Goal: Task Accomplishment & Management: Use online tool/utility

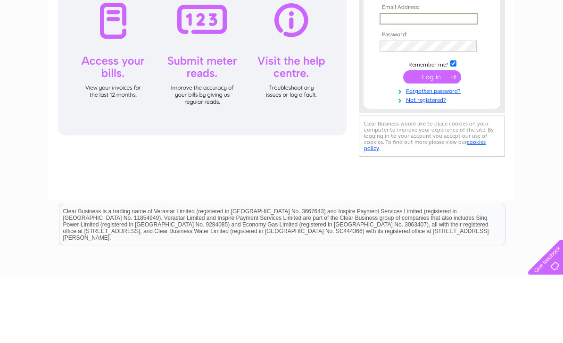
type input "[EMAIL_ADDRESS][DOMAIN_NAME]"
click at [432, 145] on input "submit" at bounding box center [432, 144] width 58 height 13
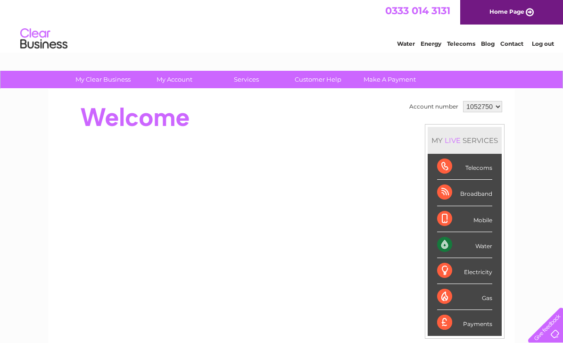
click at [485, 246] on div "Water" at bounding box center [464, 245] width 55 height 26
click at [448, 244] on div "Water" at bounding box center [464, 245] width 55 height 26
click at [484, 247] on div "Water" at bounding box center [464, 245] width 55 height 26
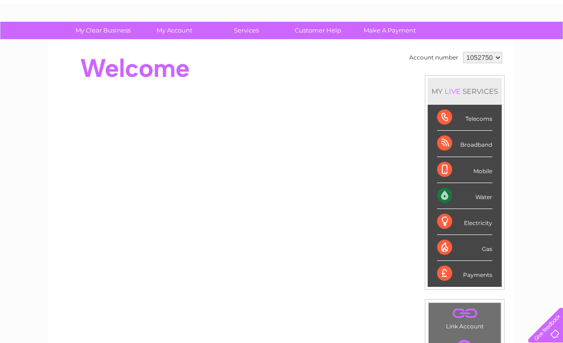
scroll to position [47, 0]
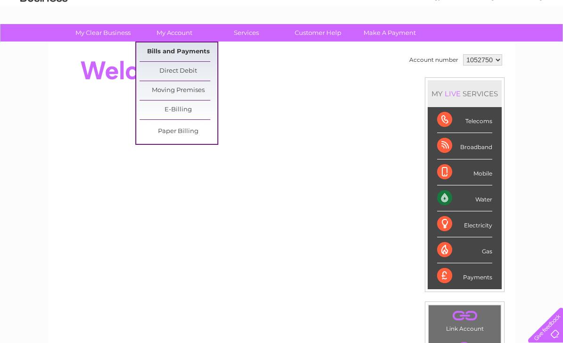
click at [203, 53] on link "Bills and Payments" at bounding box center [179, 51] width 78 height 19
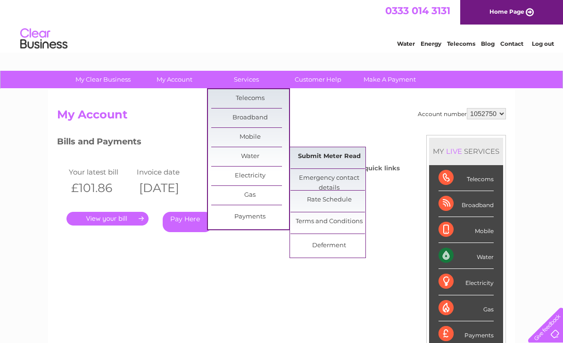
click at [346, 157] on link "Submit Meter Read" at bounding box center [329, 156] width 78 height 19
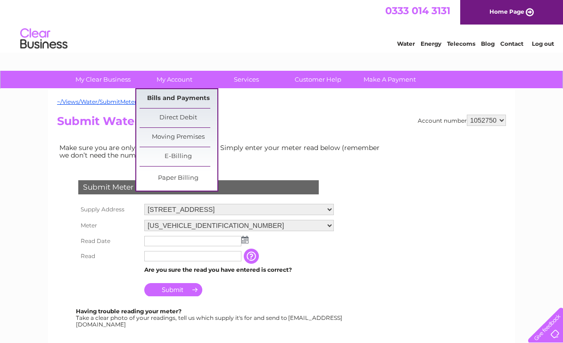
click at [197, 102] on link "Bills and Payments" at bounding box center [179, 98] width 78 height 19
click at [198, 99] on link "Bills and Payments" at bounding box center [179, 98] width 78 height 19
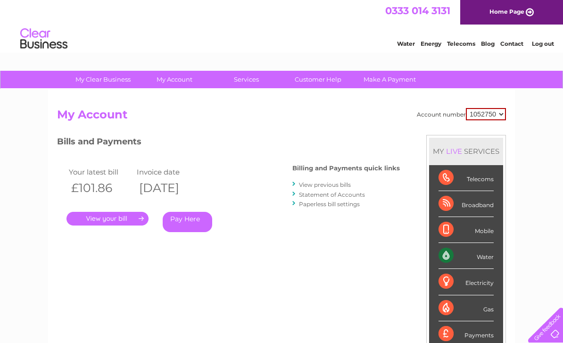
click at [131, 214] on link "." at bounding box center [107, 219] width 82 height 14
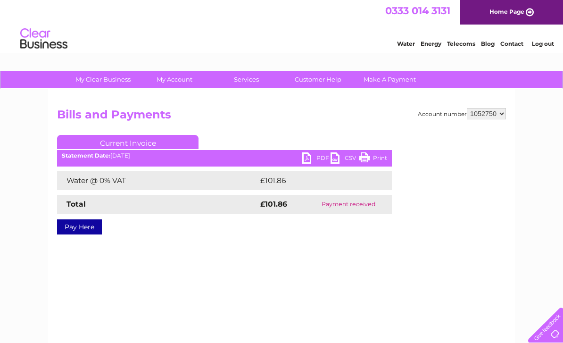
click at [316, 160] on link "PDF" at bounding box center [316, 159] width 28 height 14
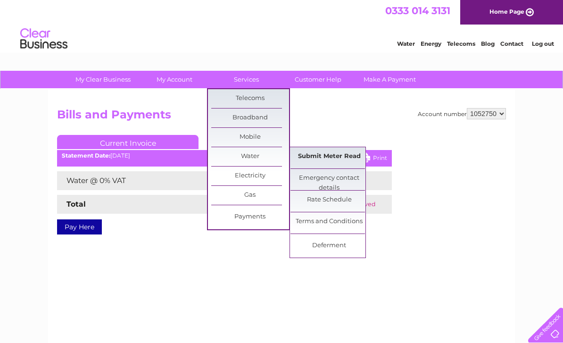
click at [348, 155] on link "Submit Meter Read" at bounding box center [329, 156] width 78 height 19
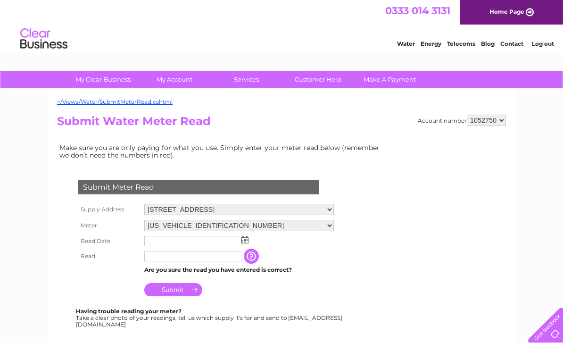
click at [247, 243] on img at bounding box center [244, 240] width 7 height 8
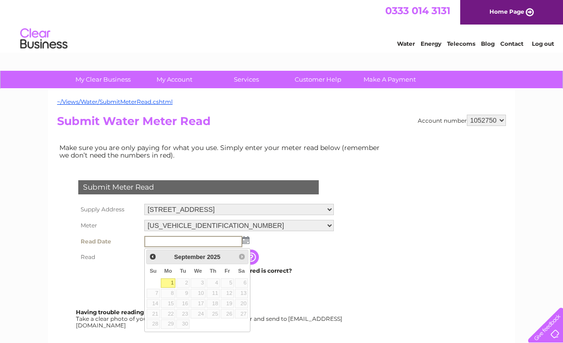
click at [174, 282] on link "1" at bounding box center [168, 282] width 15 height 9
type input "2025/09/01"
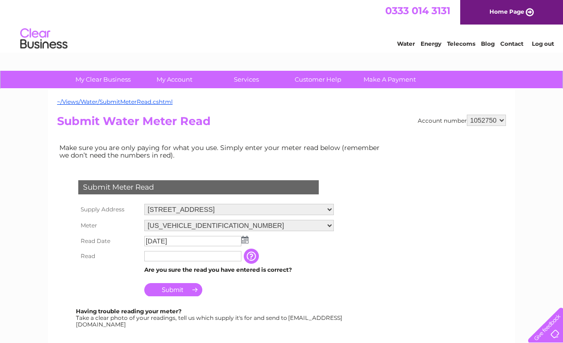
click at [198, 261] on input "text" at bounding box center [192, 256] width 97 height 10
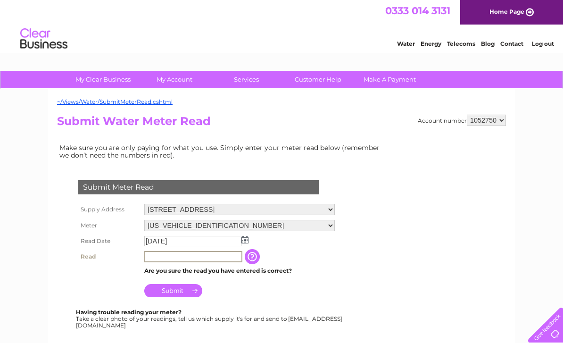
click at [255, 260] on input "button" at bounding box center [253, 256] width 17 height 15
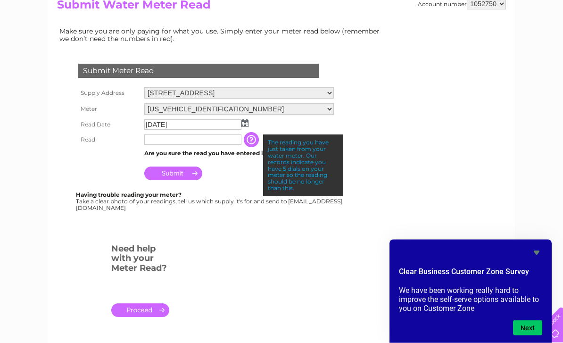
scroll to position [118, 0]
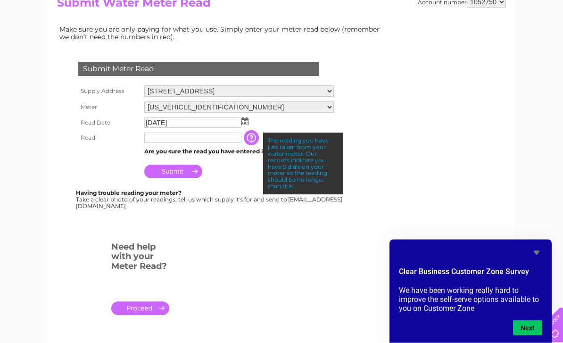
click at [143, 315] on link "." at bounding box center [140, 309] width 58 height 14
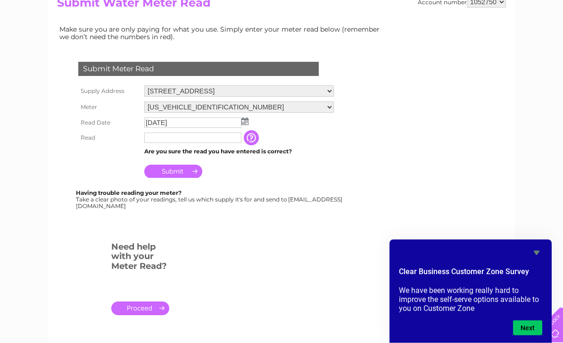
scroll to position [149, 0]
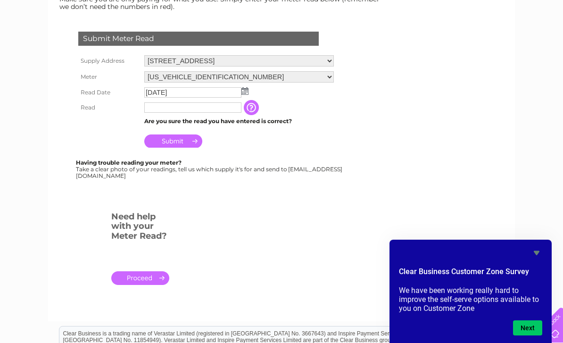
click at [201, 105] on input "text" at bounding box center [192, 107] width 97 height 10
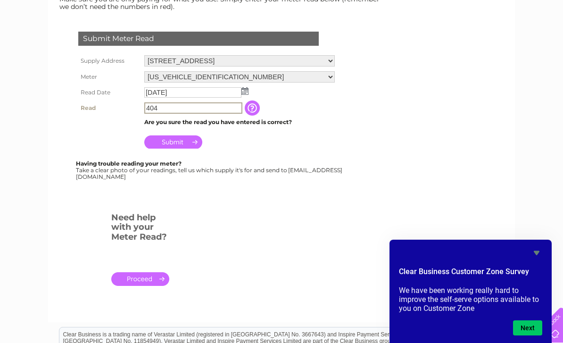
type input "404"
click at [171, 147] on input "Submit" at bounding box center [173, 141] width 58 height 13
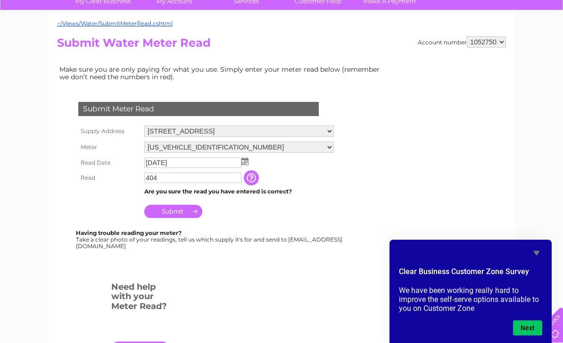
scroll to position [0, 0]
